Goal: Navigation & Orientation: Find specific page/section

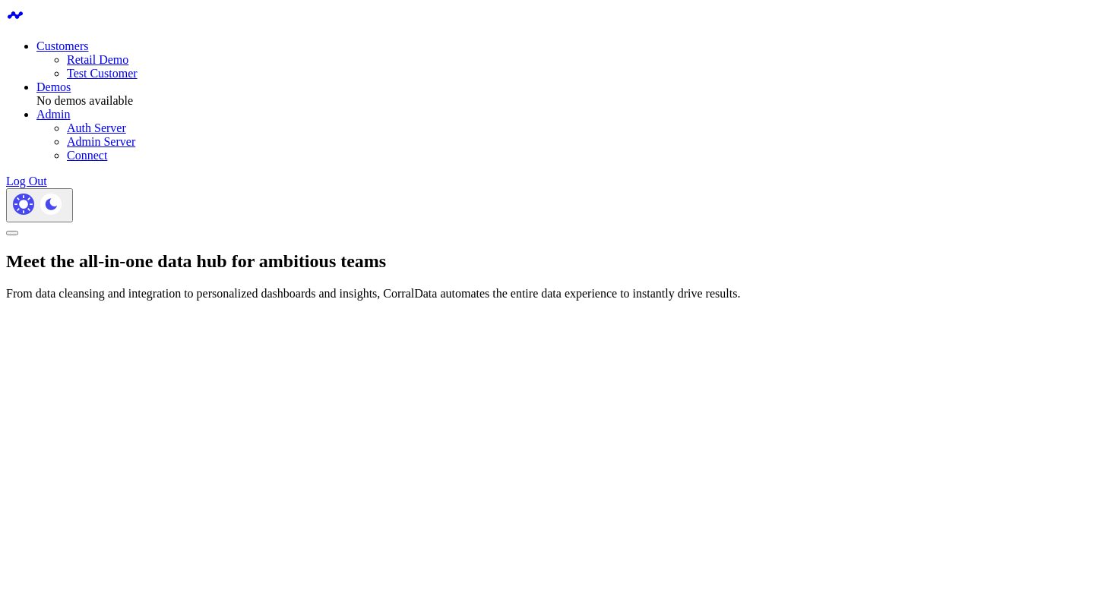
click at [336, 251] on div "Meet the all-in-one data hub for ambitious teams From data cleansing and integr…" at bounding box center [559, 275] width 1107 height 49
click at [128, 54] on link "Retail Demo" at bounding box center [98, 59] width 62 height 13
